Goal: Task Accomplishment & Management: Complete application form

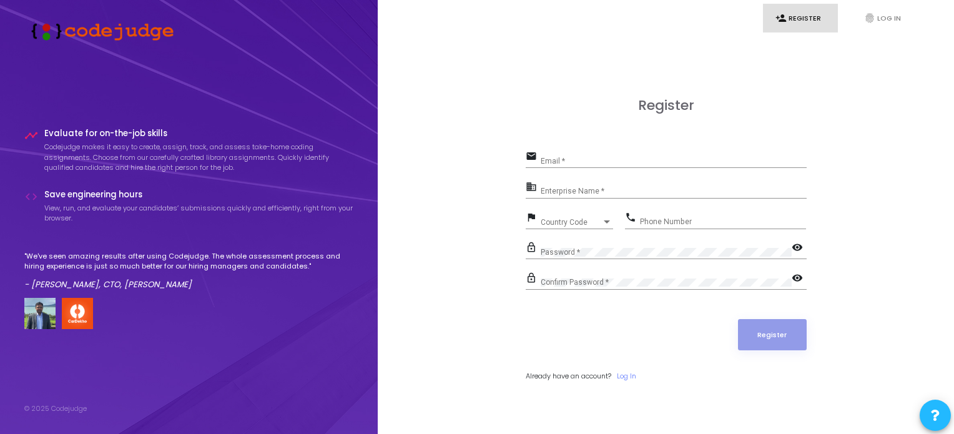
click at [699, 160] on input "Email *" at bounding box center [674, 161] width 266 height 9
type input "[EMAIL_ADDRESS][DOMAIN_NAME]"
click at [629, 193] on input "Enterprise Name *" at bounding box center [674, 191] width 266 height 9
type input "NA"
click at [562, 221] on span "Country Code" at bounding box center [571, 221] width 61 height 7
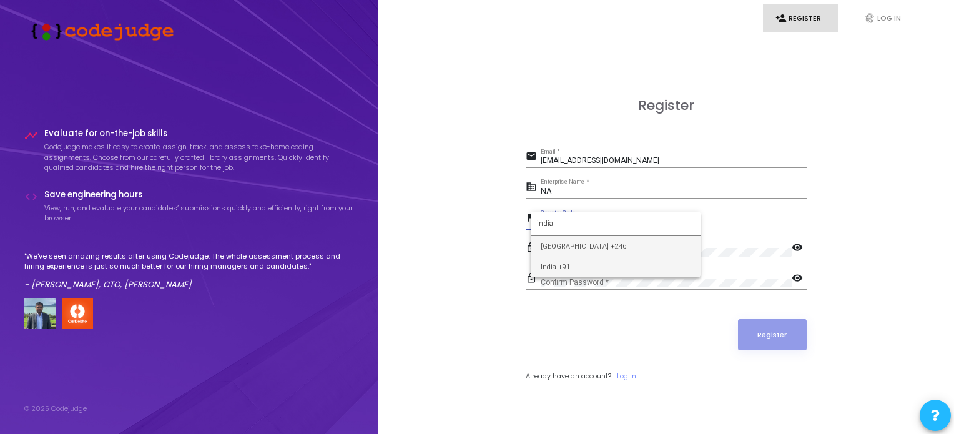
type input "india"
click at [577, 272] on span "India +91" at bounding box center [616, 267] width 150 height 21
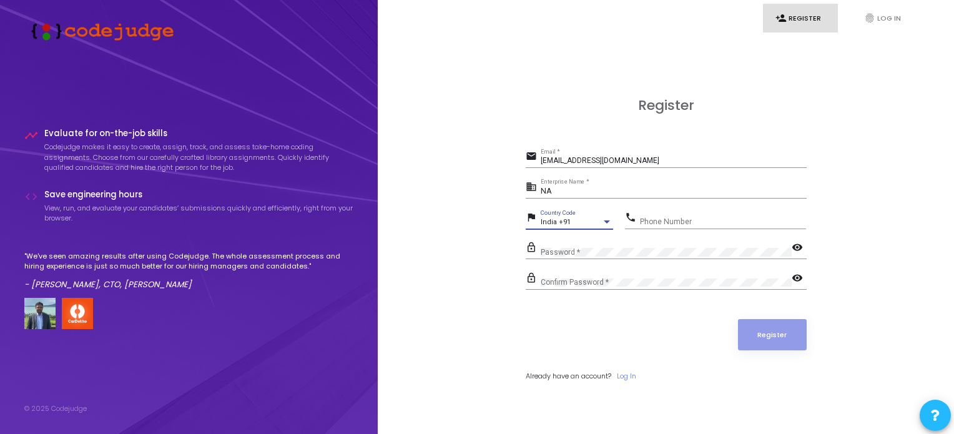
click at [693, 222] on input "Phone Number" at bounding box center [723, 221] width 166 height 9
type input "9676614176"
click at [617, 272] on div "Confirm Password *" at bounding box center [666, 279] width 251 height 19
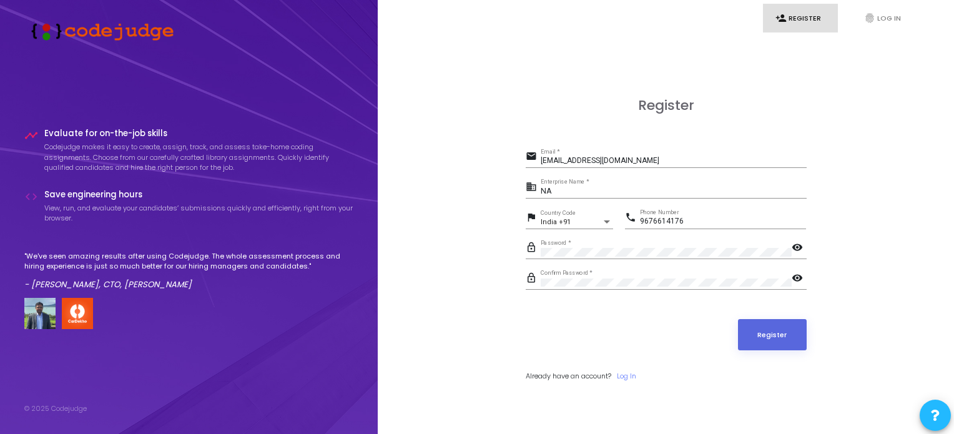
click at [601, 211] on div "India +91 Country Code" at bounding box center [577, 219] width 72 height 19
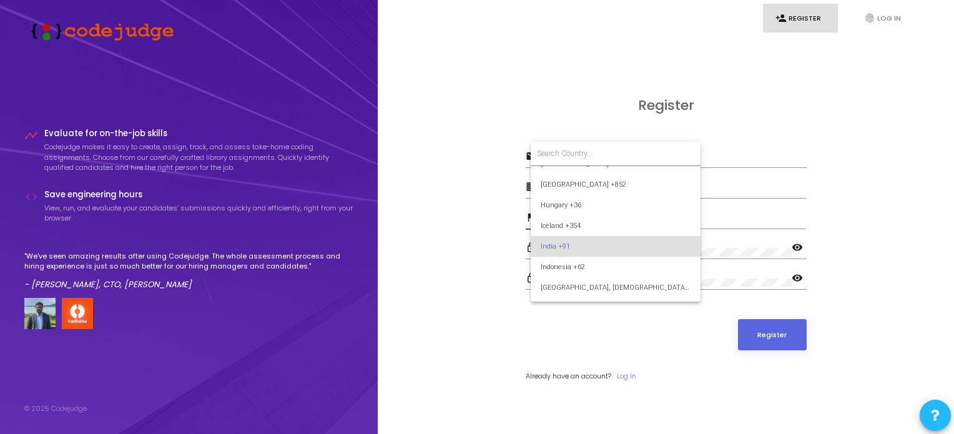
click at [871, 177] on div at bounding box center [477, 217] width 954 height 434
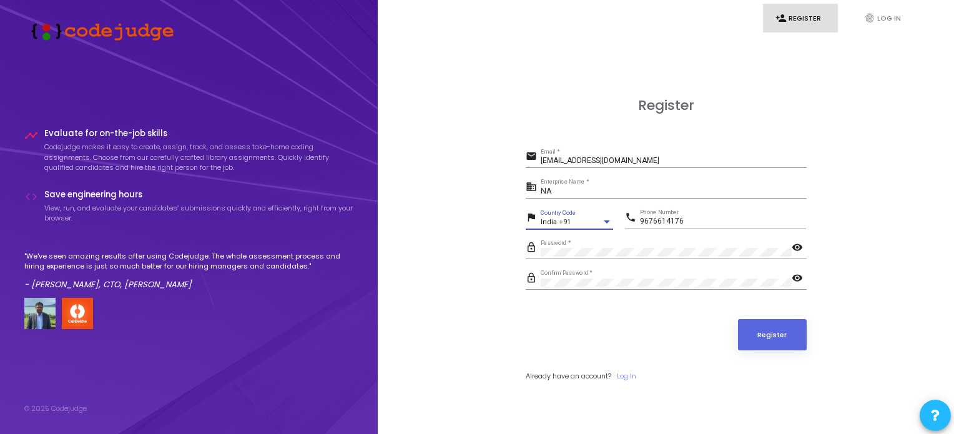
scroll to position [1884, 0]
click at [597, 192] on input "NA" at bounding box center [674, 191] width 266 height 9
type input "N"
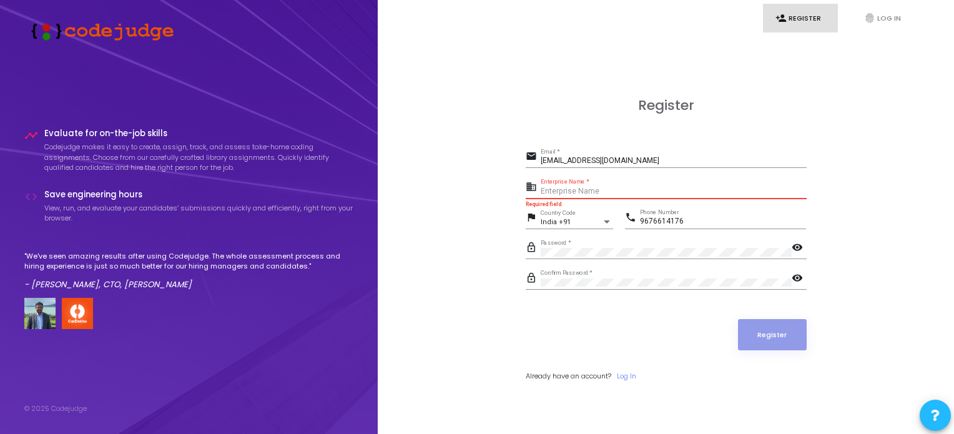
paste input "Payoneer - WFM"
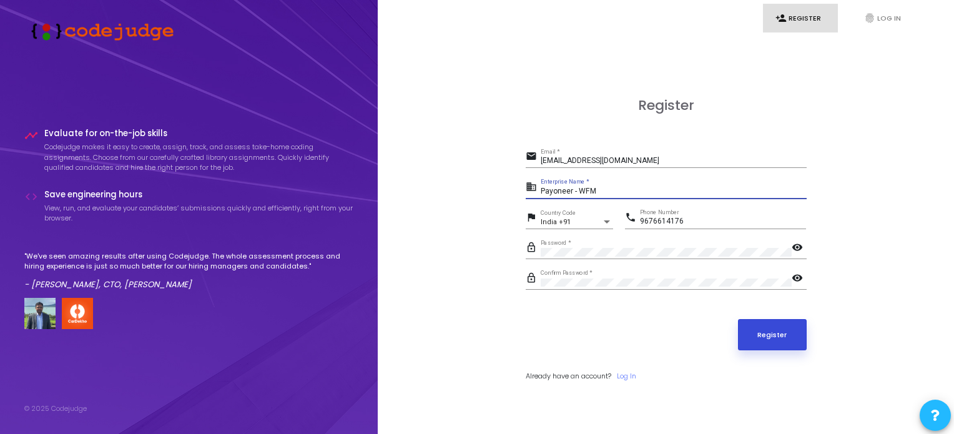
click at [791, 345] on button "Register" at bounding box center [772, 334] width 69 height 31
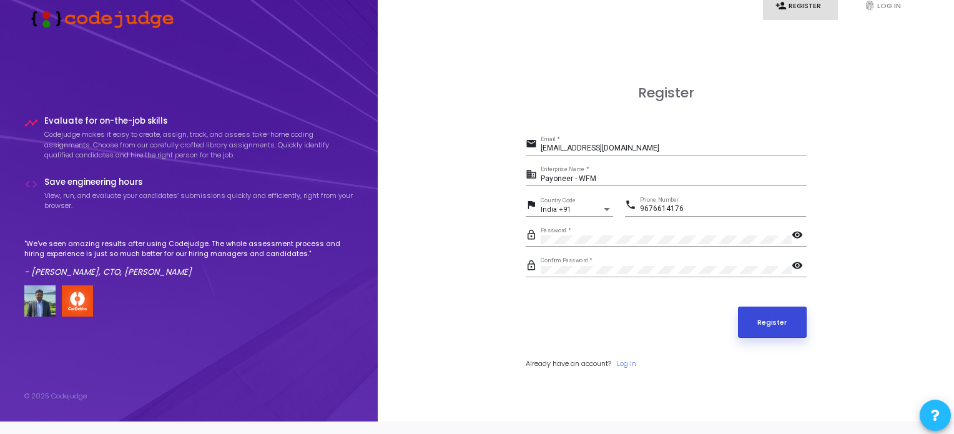
scroll to position [0, 0]
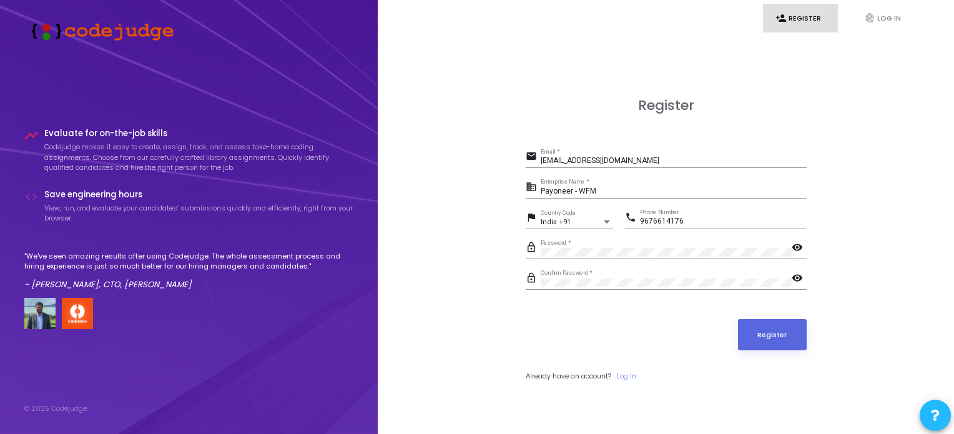
click at [726, 159] on input "[EMAIL_ADDRESS][DOMAIN_NAME]" at bounding box center [674, 161] width 266 height 9
click at [672, 372] on div "Already have an account? Log In" at bounding box center [666, 376] width 281 height 11
click at [784, 341] on button "Register" at bounding box center [772, 334] width 69 height 31
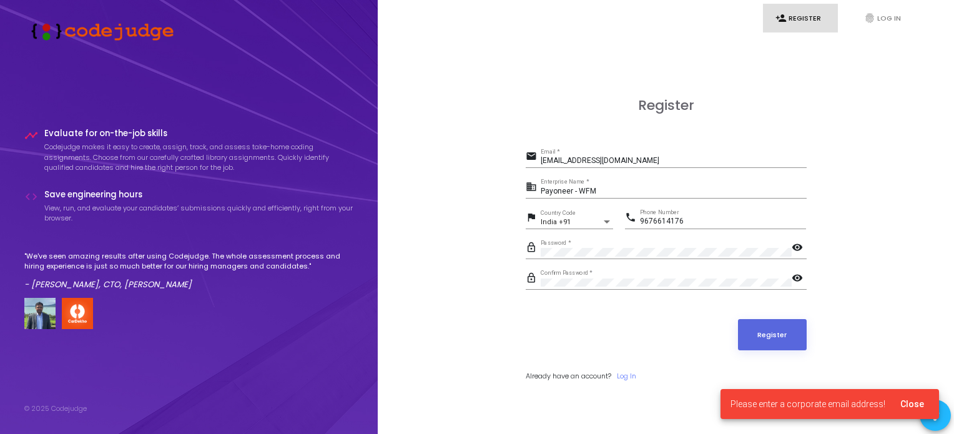
click at [634, 187] on input "Payoneer - WFM" at bounding box center [674, 191] width 266 height 9
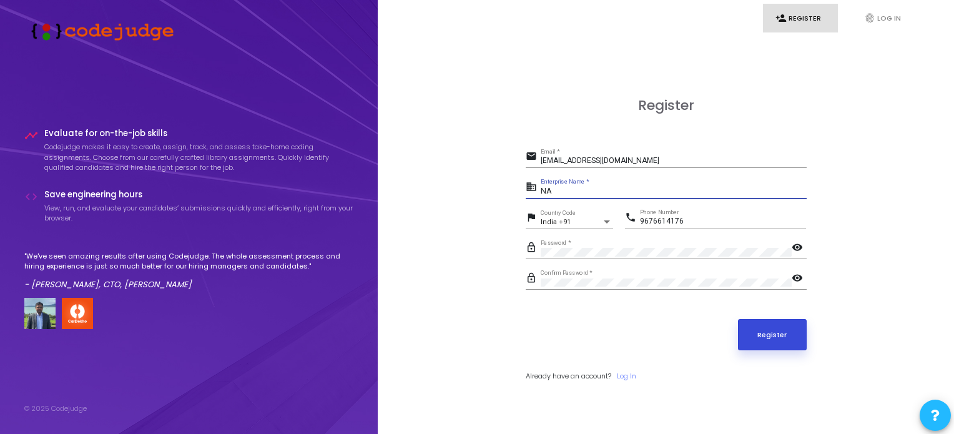
click at [779, 341] on button "Register" at bounding box center [772, 334] width 69 height 31
click at [702, 163] on input "[EMAIL_ADDRESS][DOMAIN_NAME]" at bounding box center [674, 161] width 266 height 9
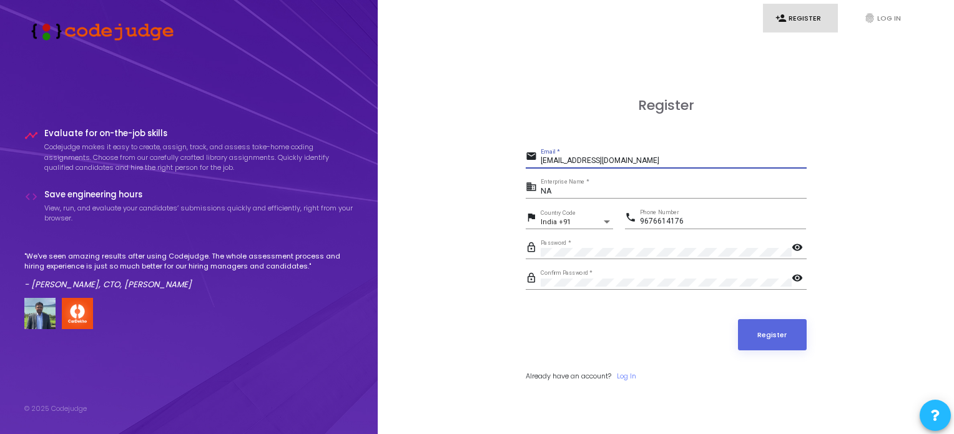
click at [576, 192] on input "NA" at bounding box center [674, 191] width 266 height 9
paste input "Payoneer - WFM"
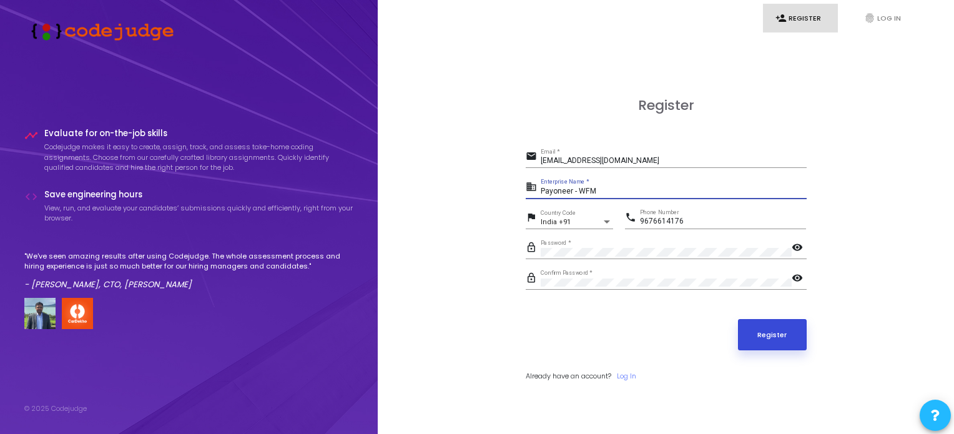
type input "Payoneer - WFM"
click at [775, 348] on button "Register" at bounding box center [772, 334] width 69 height 31
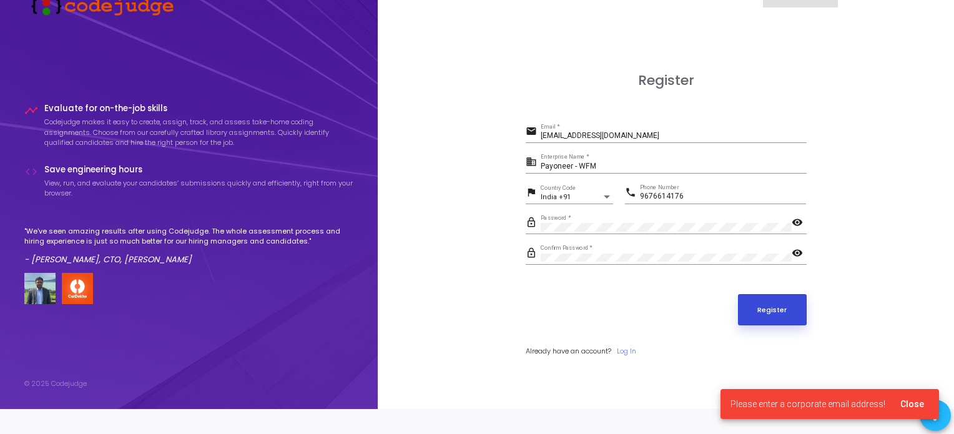
scroll to position [36, 0]
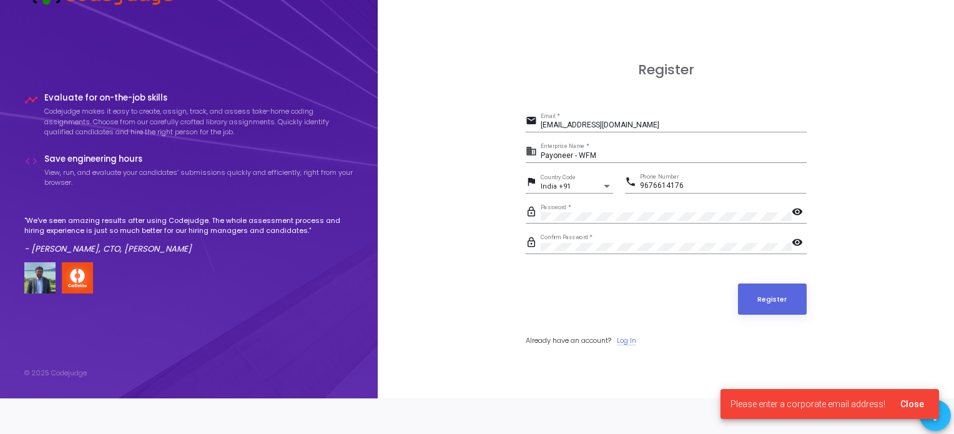
click at [627, 340] on link "Log In" at bounding box center [626, 340] width 19 height 11
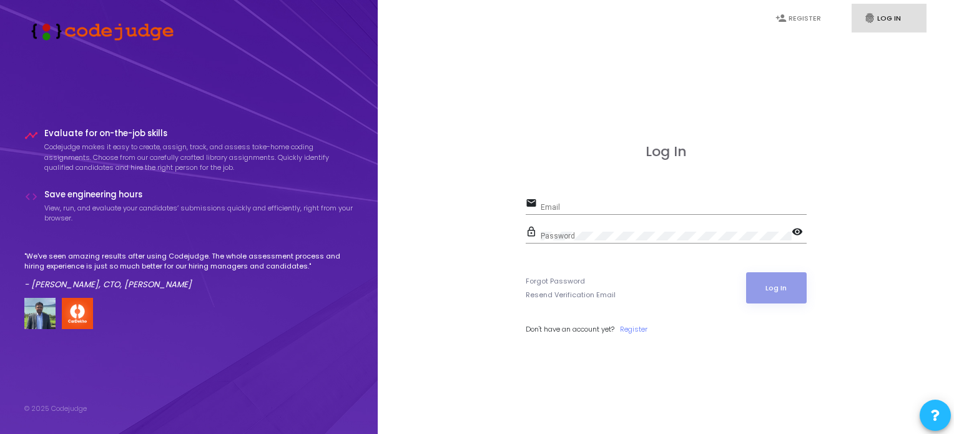
click at [715, 205] on input "Email" at bounding box center [674, 207] width 266 height 9
type input "[EMAIL_ADDRESS][DOMAIN_NAME]"
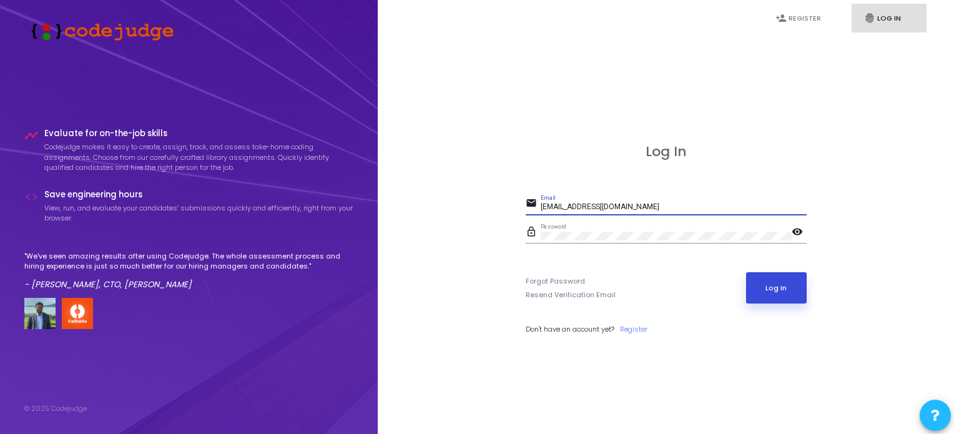
click at [781, 290] on button "Log In" at bounding box center [776, 287] width 61 height 31
click at [633, 327] on link "Register" at bounding box center [633, 329] width 27 height 11
